Goal: Register for event/course

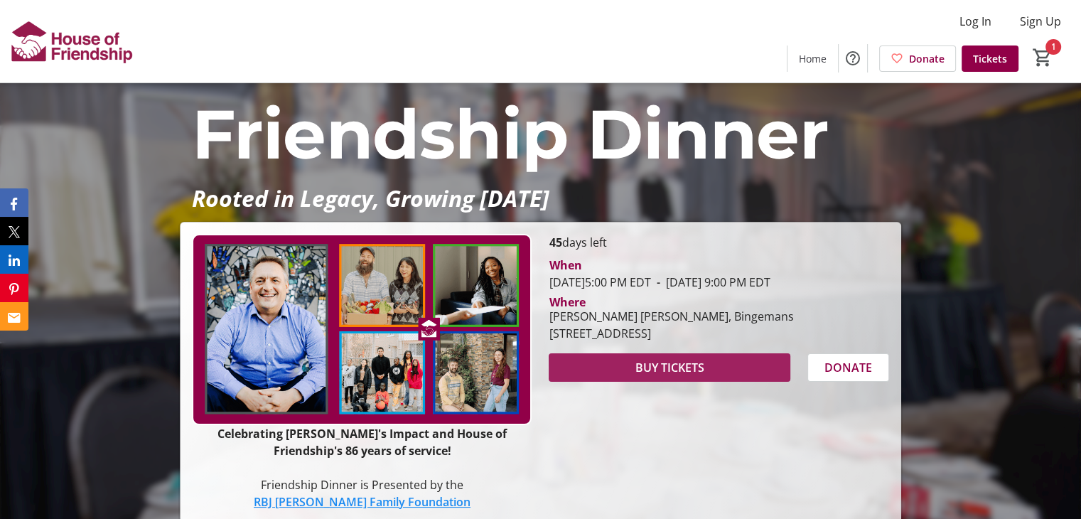
click at [724, 384] on span at bounding box center [669, 367] width 241 height 34
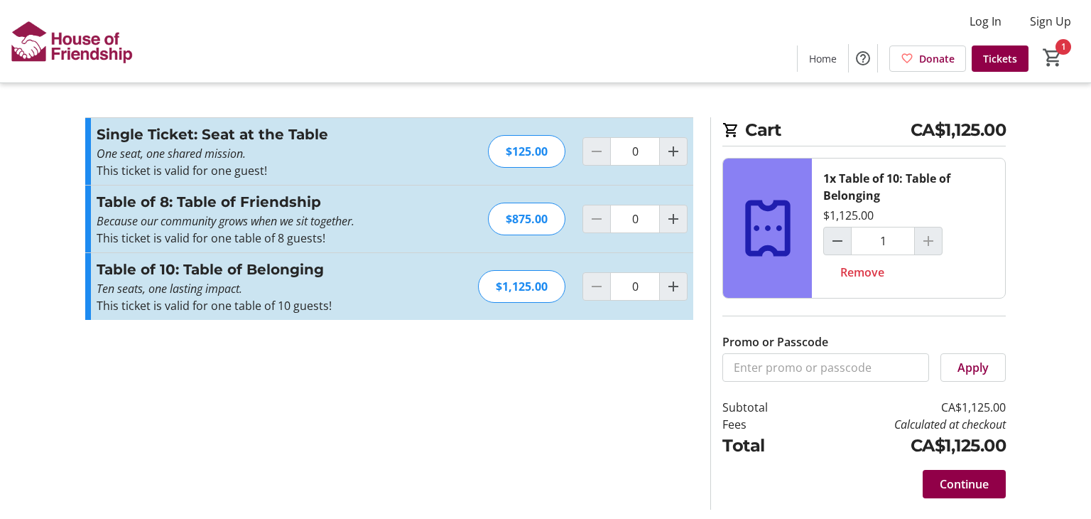
type input "1"
click at [966, 488] on span "Continue" at bounding box center [964, 483] width 49 height 17
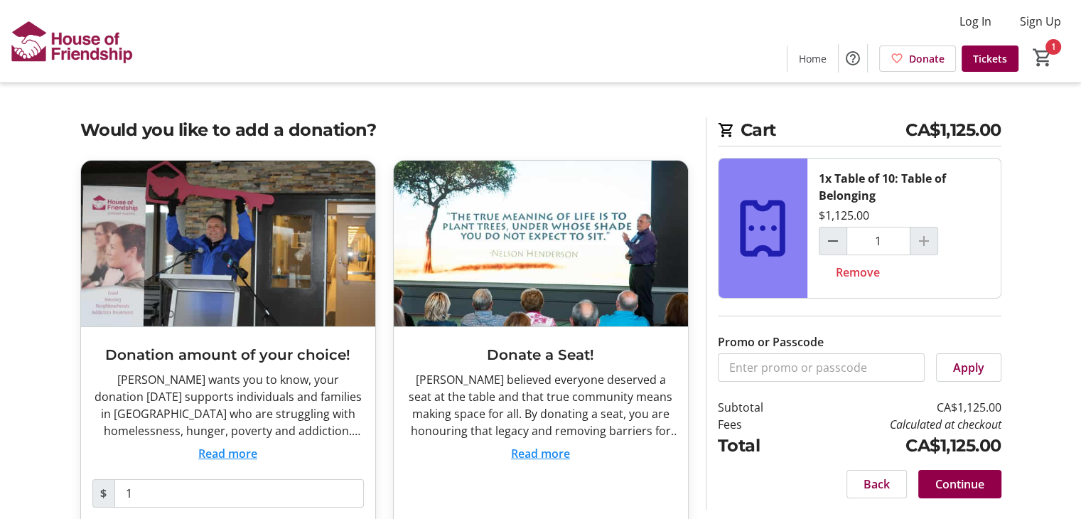
scroll to position [68, 0]
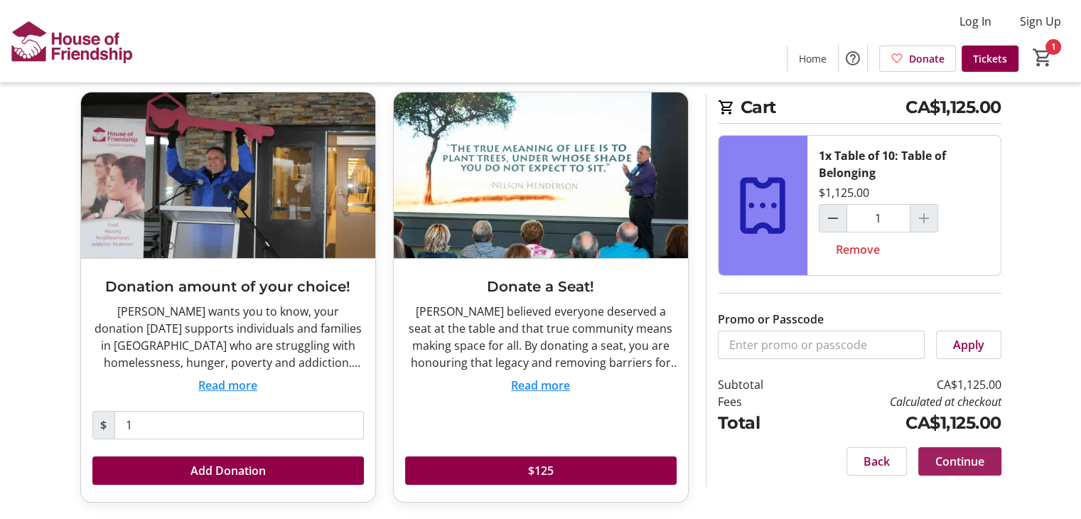
click at [971, 464] on span "Continue" at bounding box center [959, 461] width 49 height 17
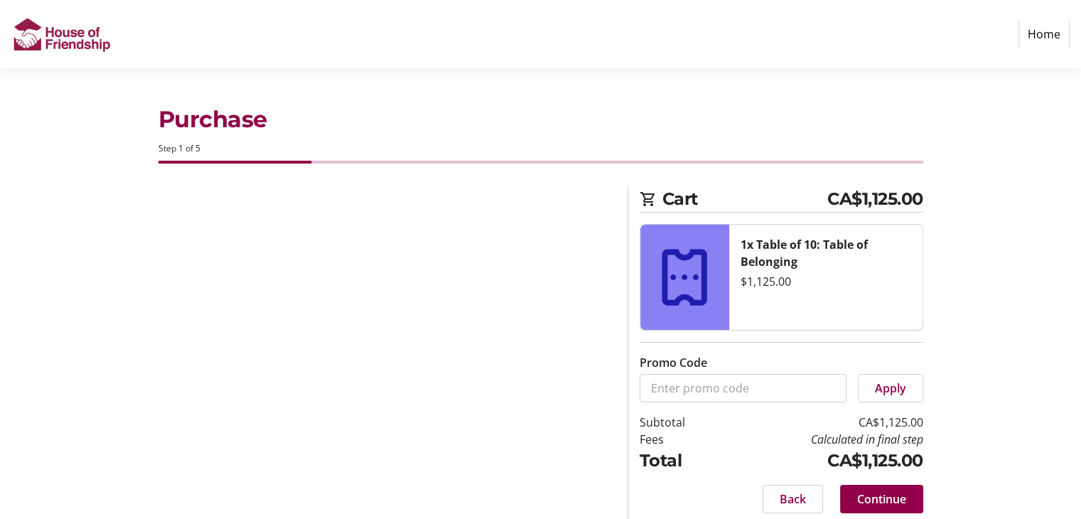
select select "CA"
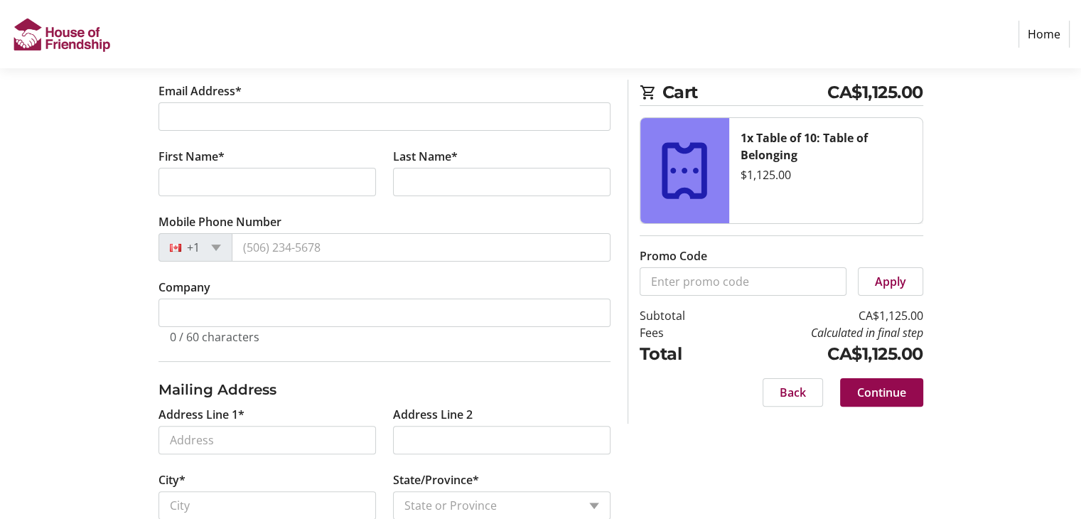
scroll to position [284, 0]
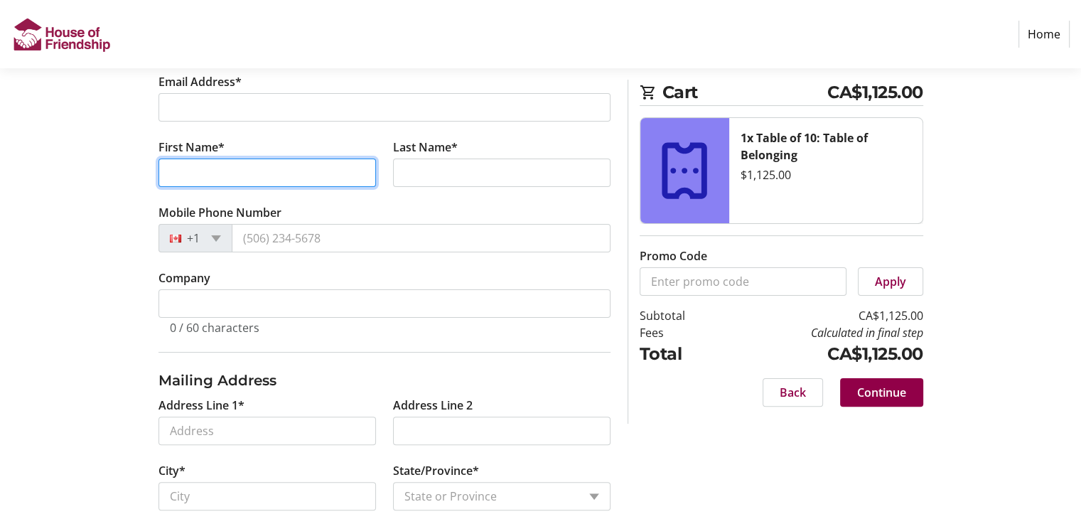
click at [239, 171] on input "First Name*" at bounding box center [266, 172] width 217 height 28
type input "Victoria"
click at [421, 151] on label "Last Name*" at bounding box center [425, 147] width 65 height 17
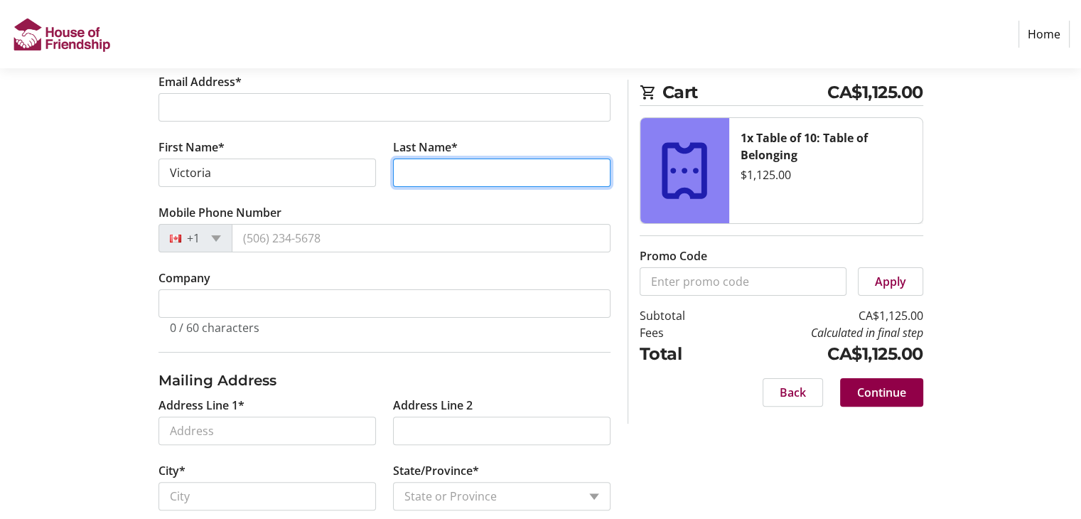
click at [421, 158] on input "Last Name*" at bounding box center [501, 172] width 217 height 28
click at [426, 166] on input "Last Name*" at bounding box center [501, 172] width 217 height 28
type input "Burns"
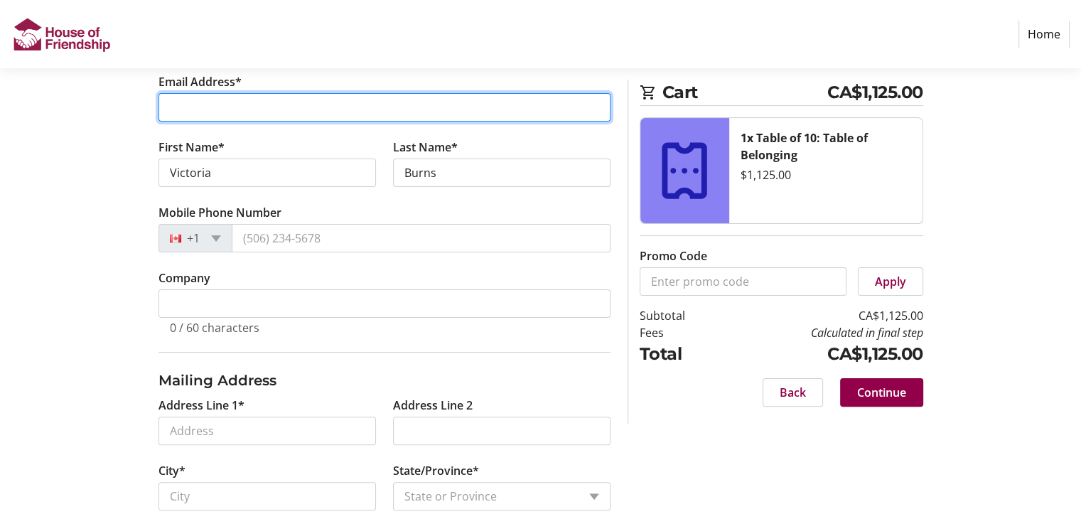
click at [392, 120] on input "Email Address*" at bounding box center [384, 107] width 452 height 28
type input "[EMAIL_ADDRESS][DOMAIN_NAME]"
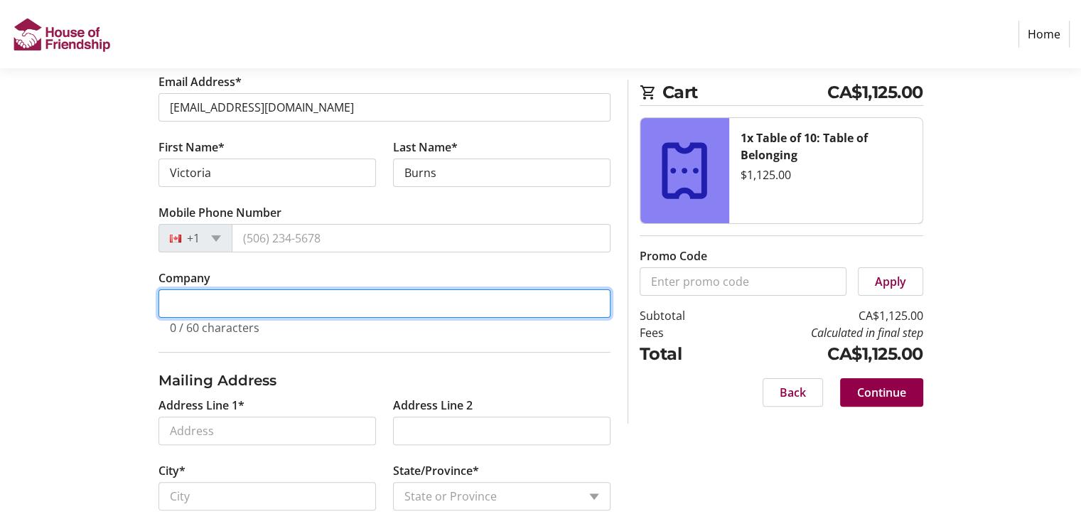
click at [242, 301] on input "Company" at bounding box center [384, 303] width 452 height 28
type input "Amazon"
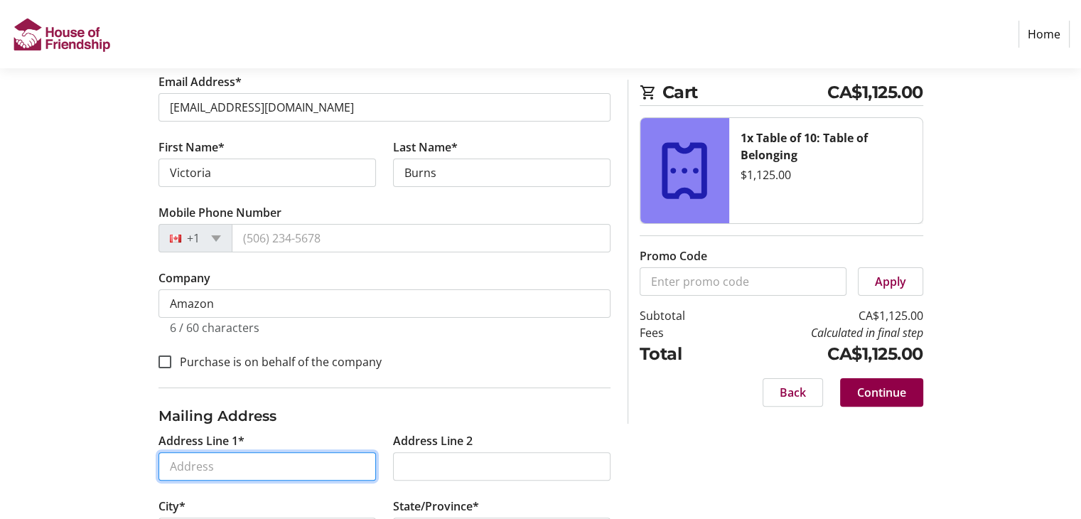
click at [244, 454] on input "Address Line 1*" at bounding box center [266, 466] width 217 height 28
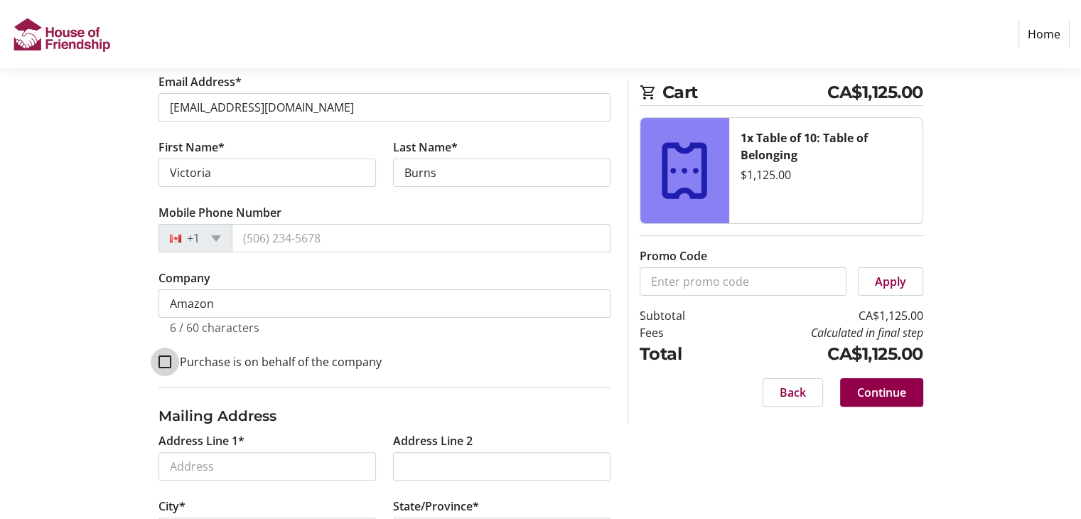
click at [167, 359] on input "Purchase is on behalf of the company" at bounding box center [164, 361] width 13 height 13
checkbox input "true"
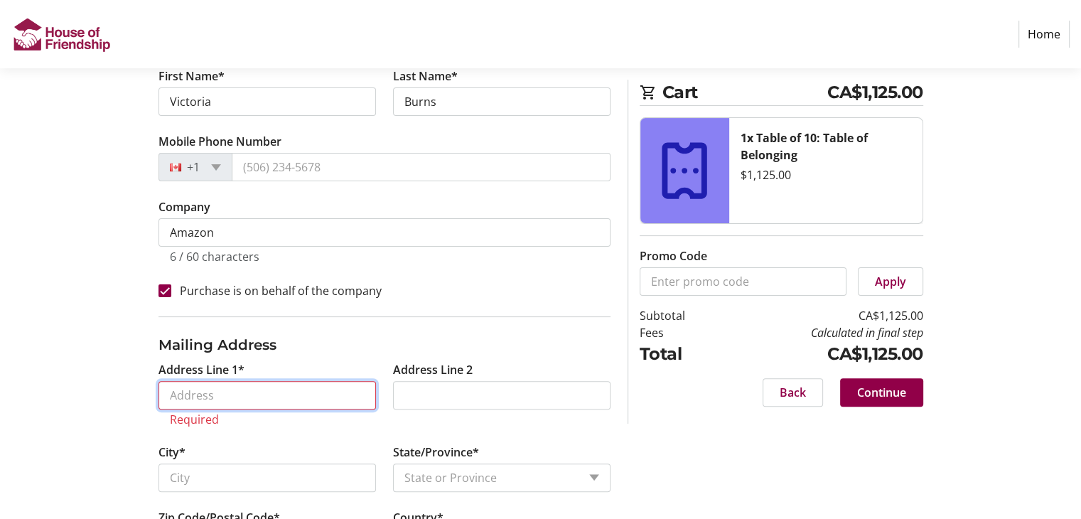
click at [289, 397] on input "Address Line 1*" at bounding box center [266, 395] width 217 height 28
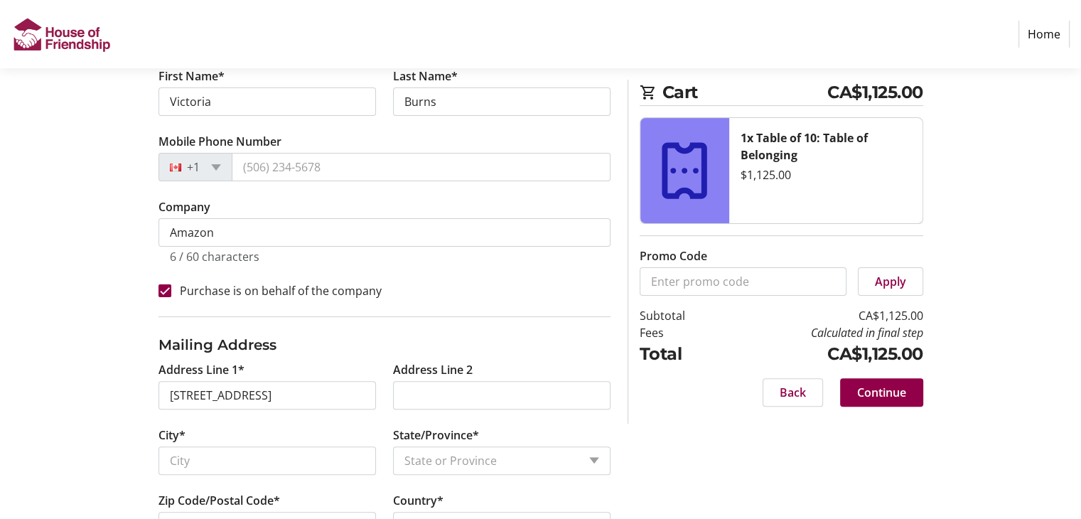
type input "[STREET_ADDRESS]"
type input "[GEOGRAPHIC_DATA]"
select select
type input "30052"
select select "US"
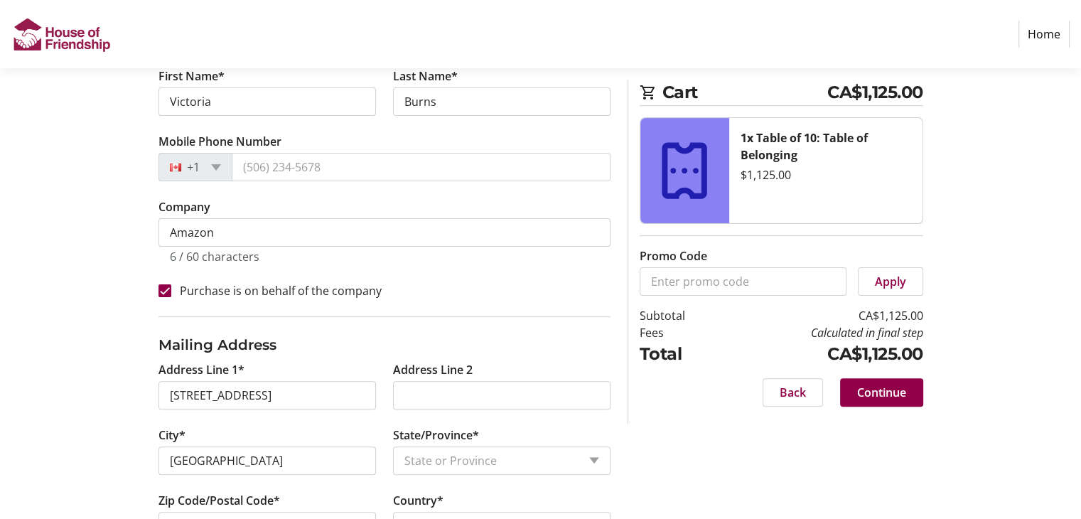
select select "GA"
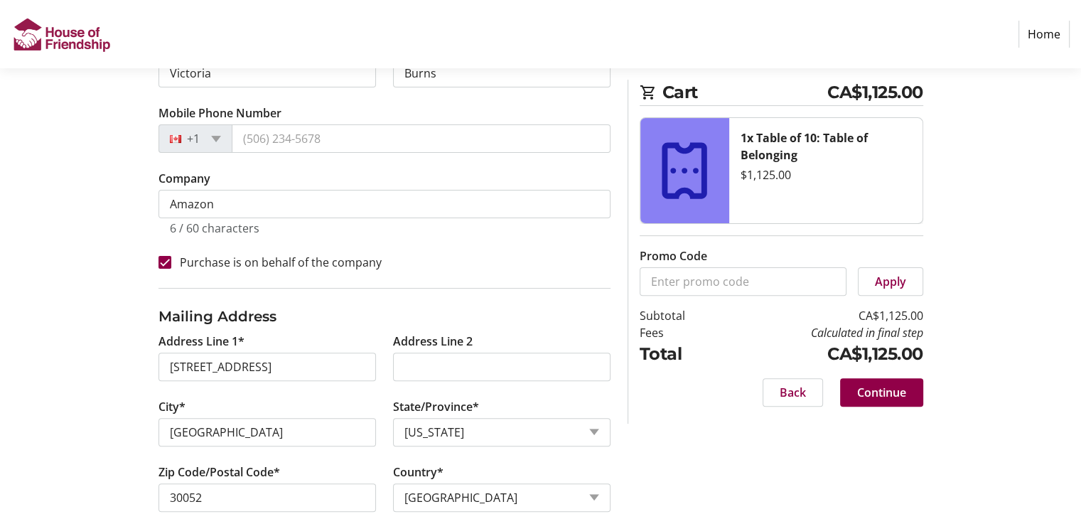
scroll to position [408, 0]
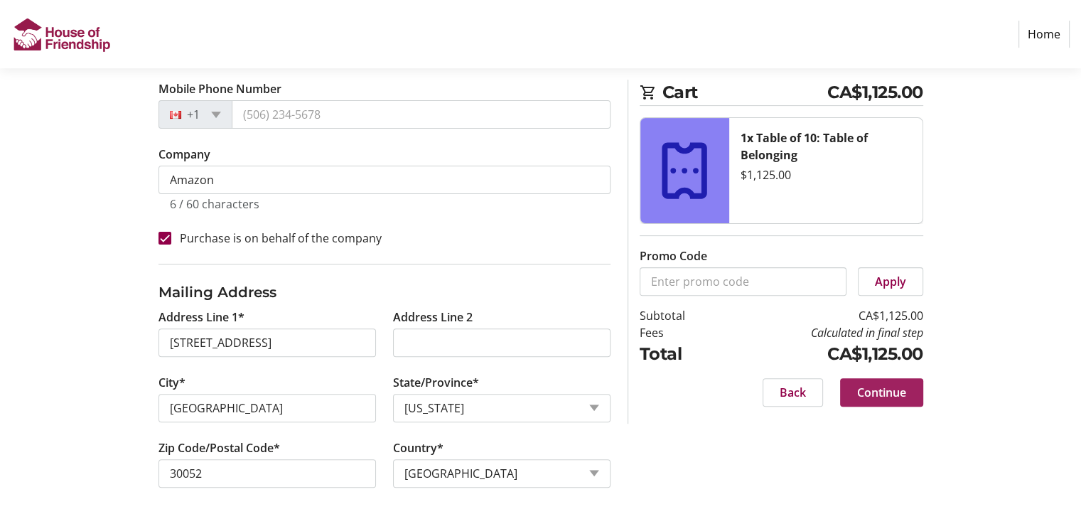
click at [875, 395] on span "Continue" at bounding box center [881, 392] width 49 height 17
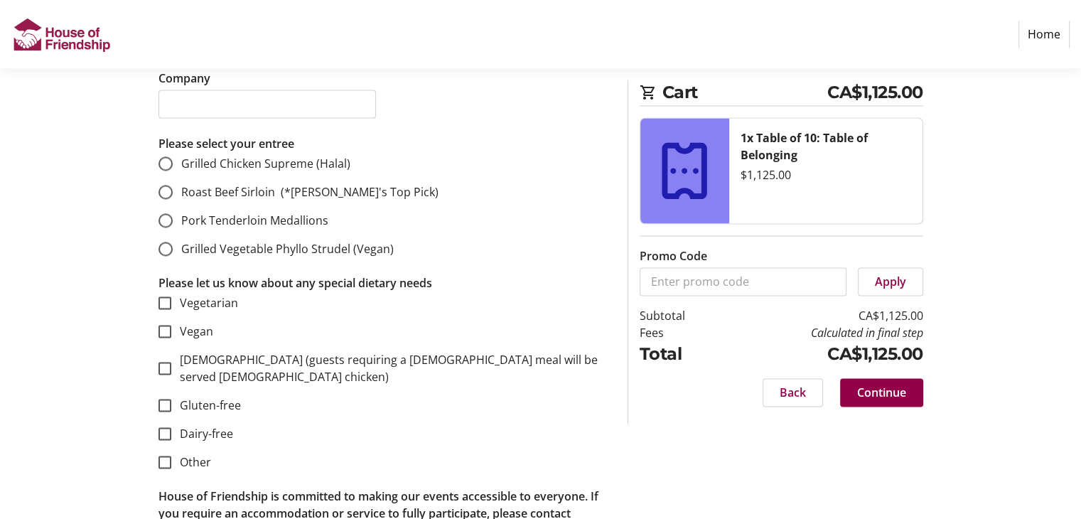
scroll to position [2132, 0]
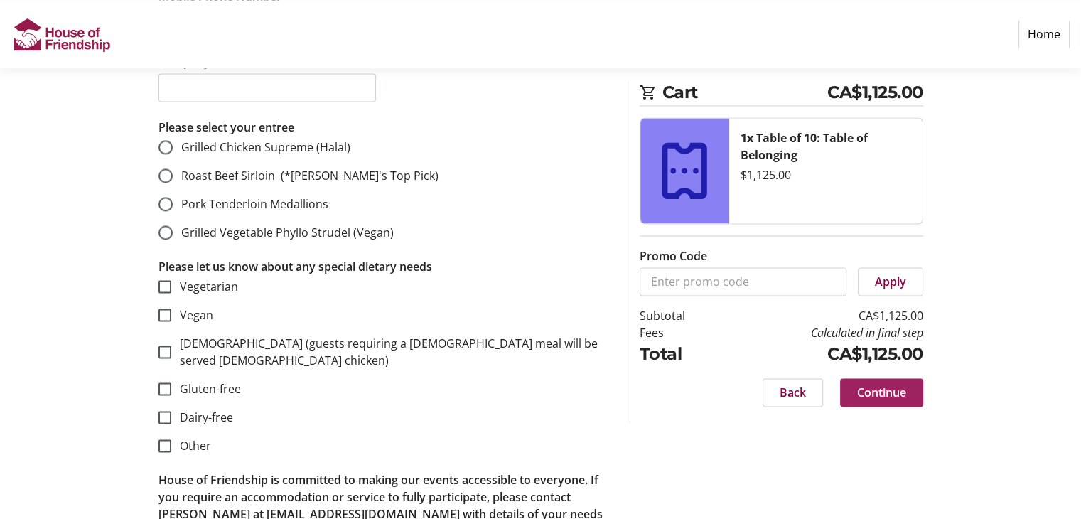
click at [912, 393] on span at bounding box center [881, 392] width 83 height 34
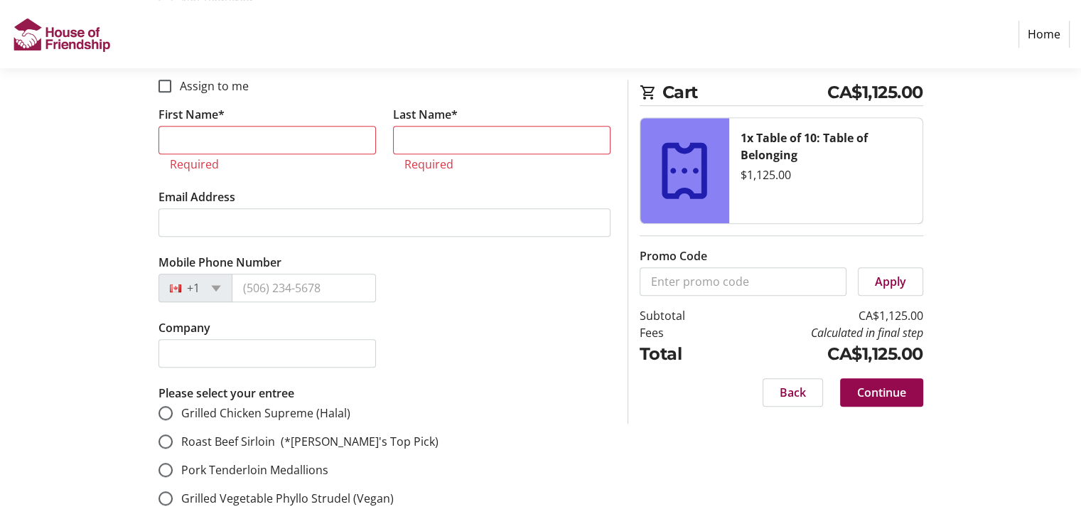
scroll to position [1053, 0]
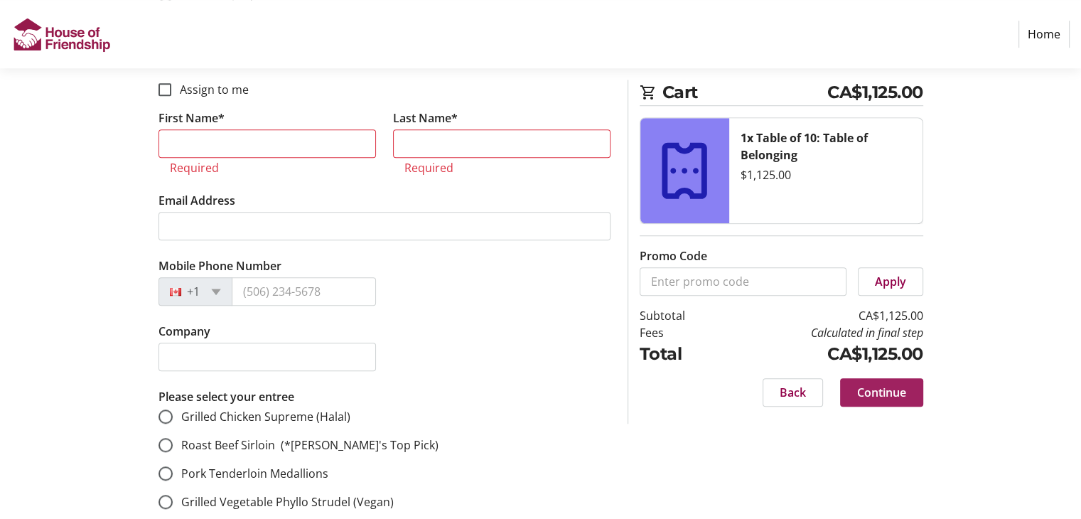
click at [912, 393] on span at bounding box center [881, 392] width 83 height 34
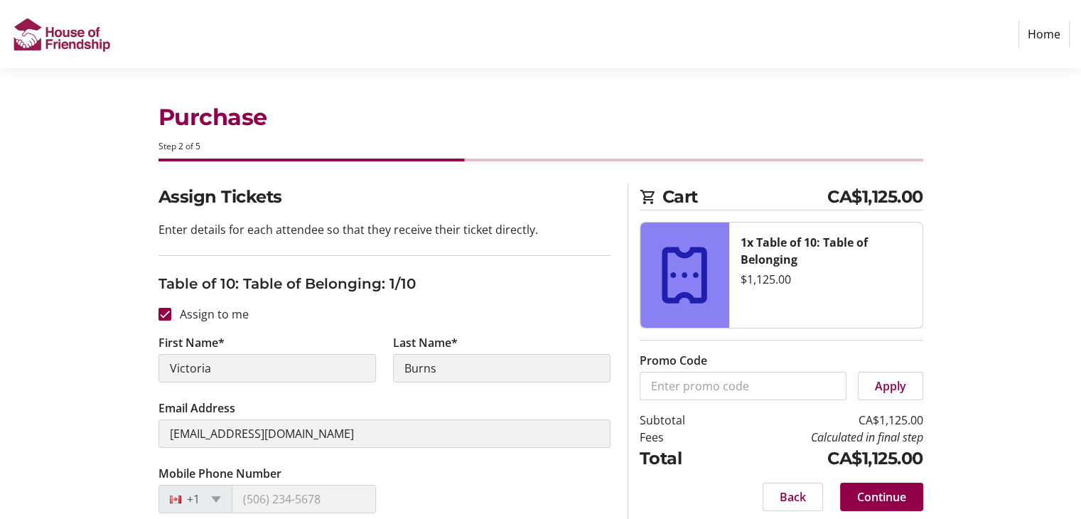
scroll to position [0, 0]
